Goal: Information Seeking & Learning: Learn about a topic

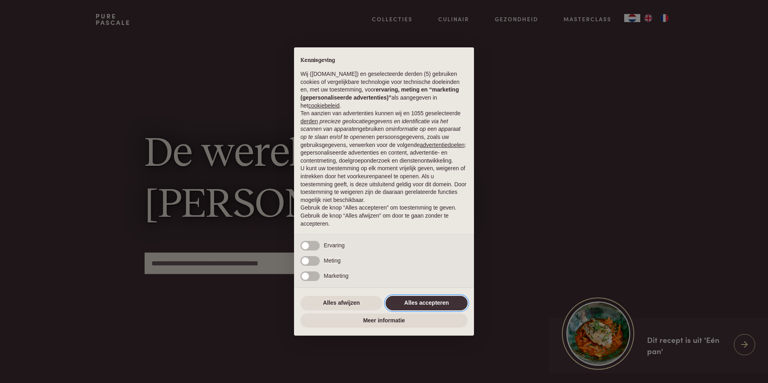
click at [405, 297] on button "Alles accepteren" at bounding box center [426, 303] width 82 height 14
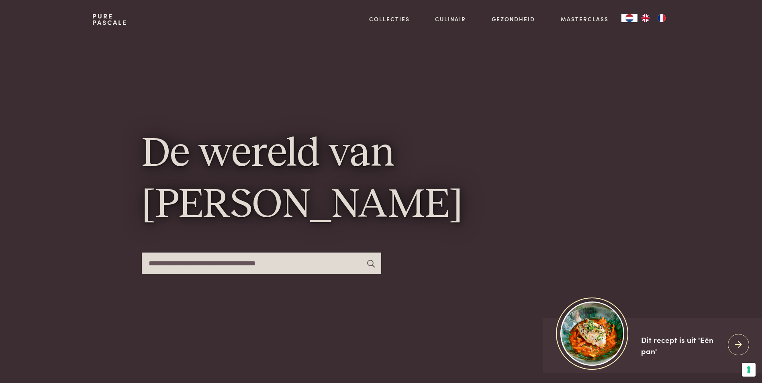
click at [335, 265] on input "text" at bounding box center [261, 262] width 239 height 21
type input "******"
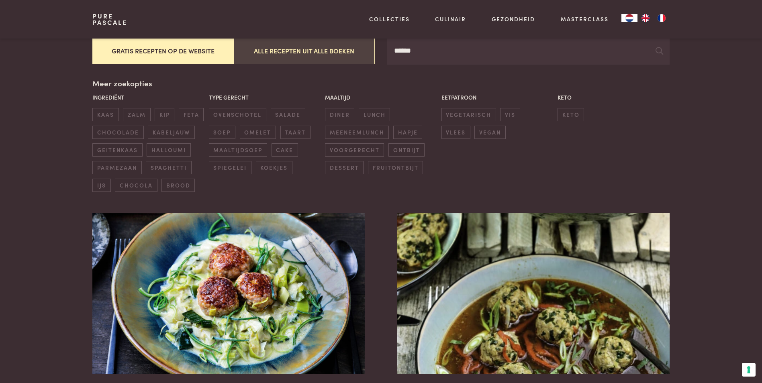
click at [267, 56] on button "Alle recepten uit alle boeken" at bounding box center [303, 50] width 141 height 27
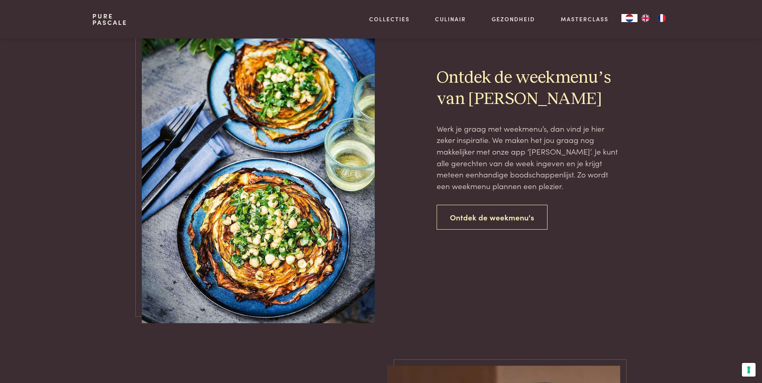
scroll to position [1830, 0]
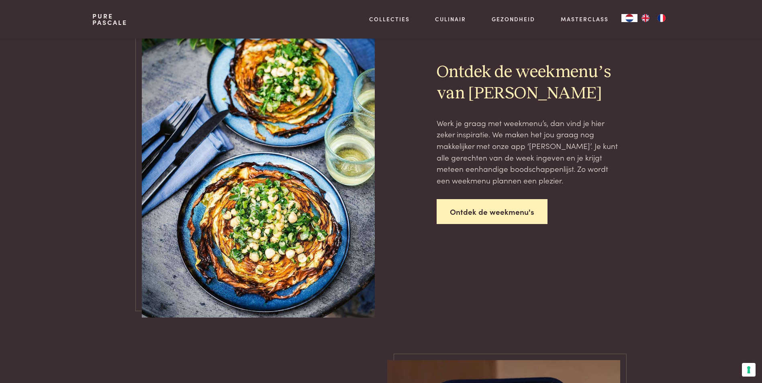
click at [466, 208] on link "Ontdek de weekmenu's" at bounding box center [491, 211] width 111 height 25
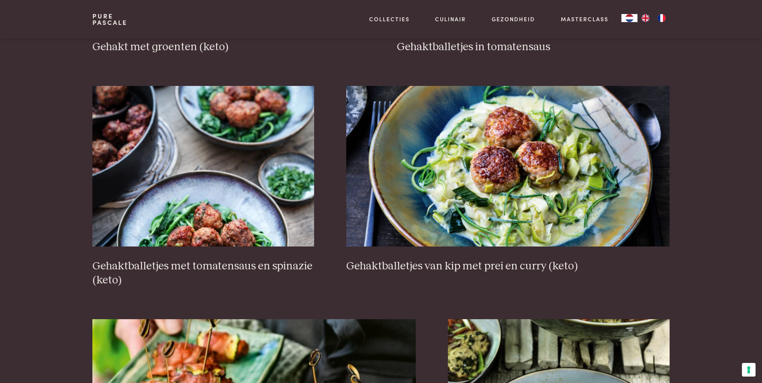
scroll to position [505, 0]
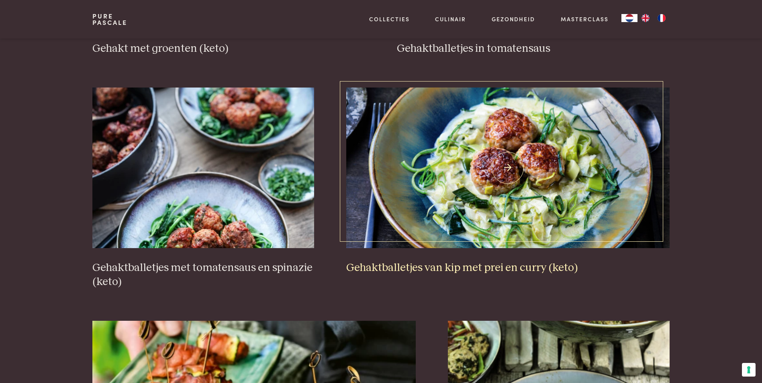
click at [412, 169] on img at bounding box center [507, 168] width 323 height 161
